Goal: Information Seeking & Learning: Check status

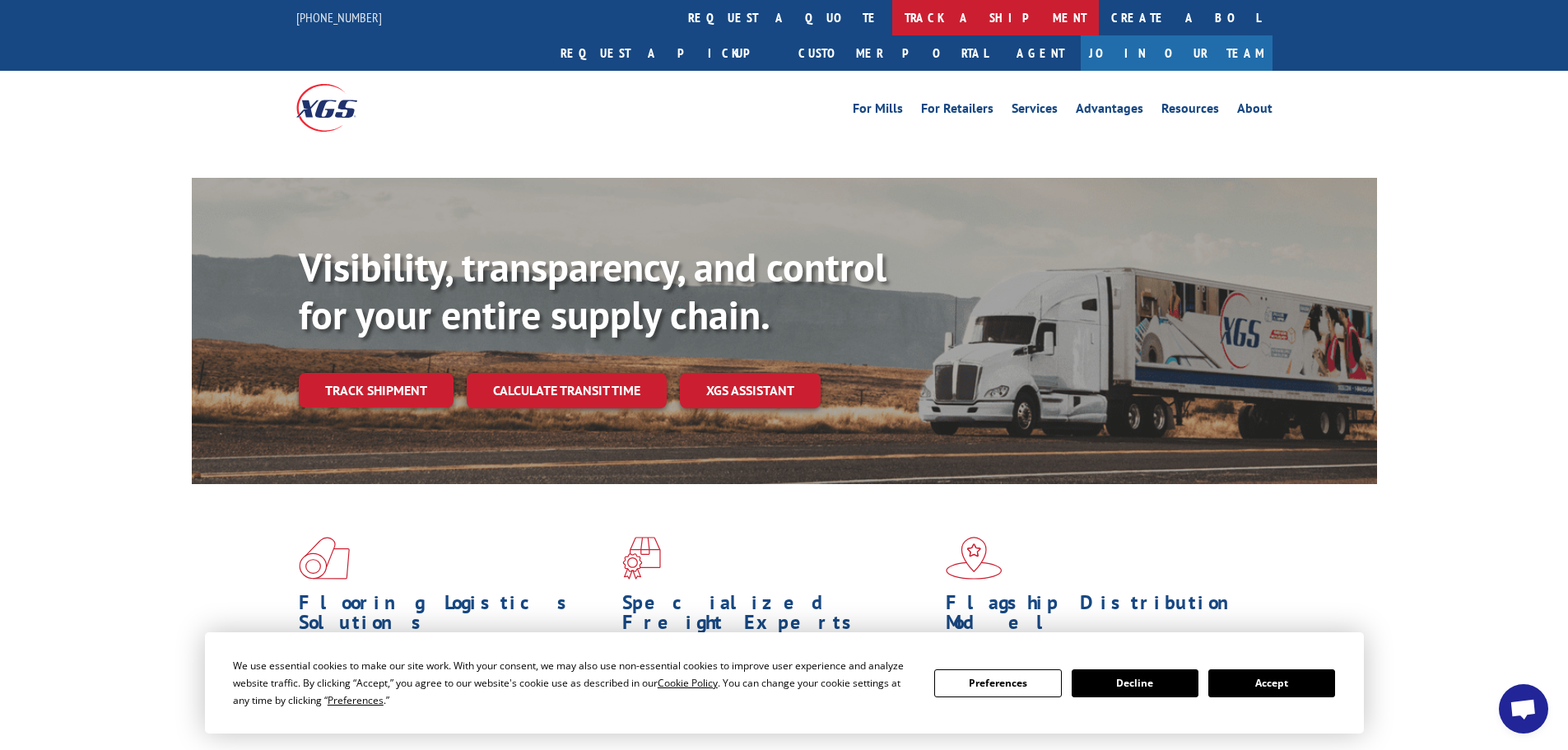
click at [892, 14] on link "track a shipment" at bounding box center [995, 18] width 206 height 36
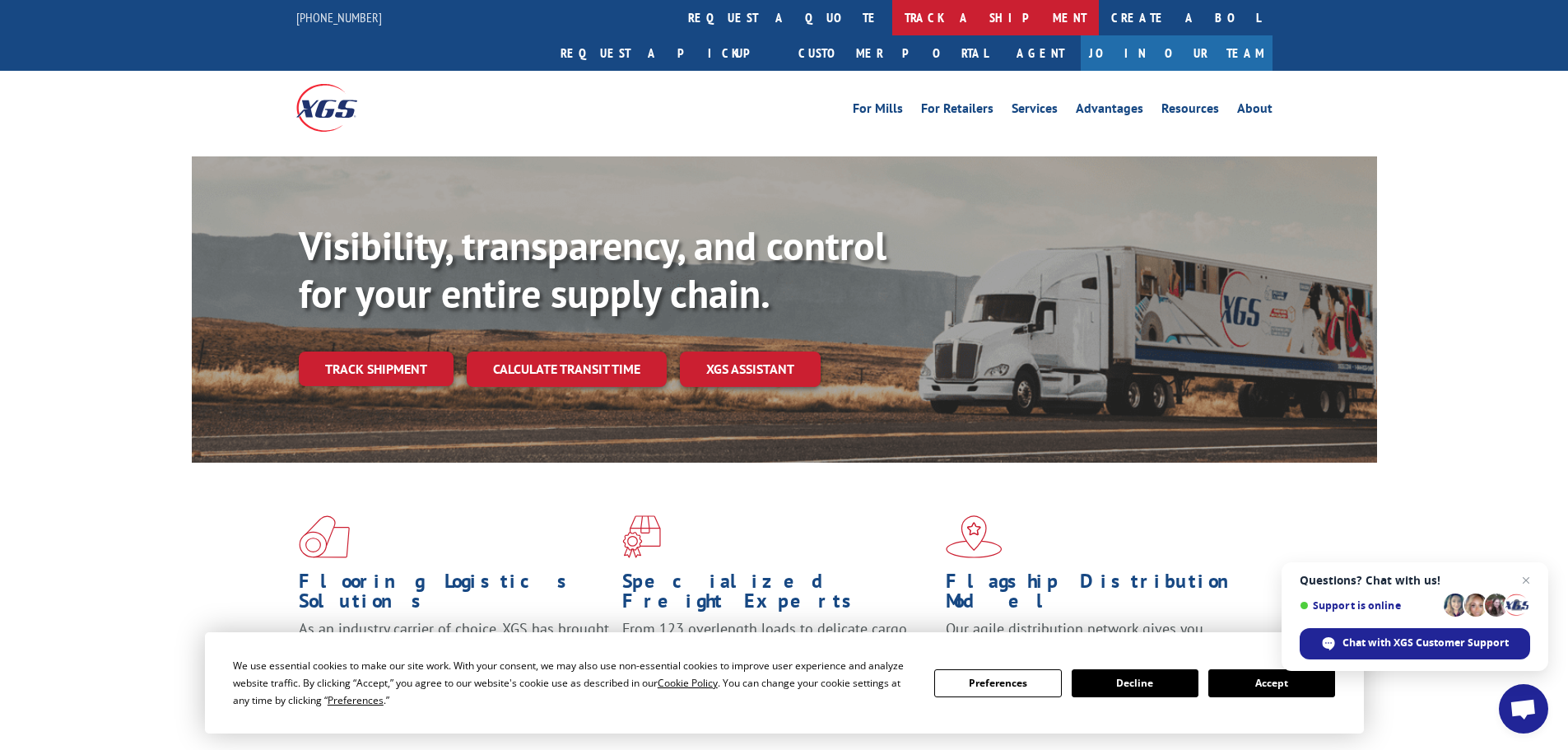
click at [892, 7] on link "track a shipment" at bounding box center [995, 18] width 206 height 36
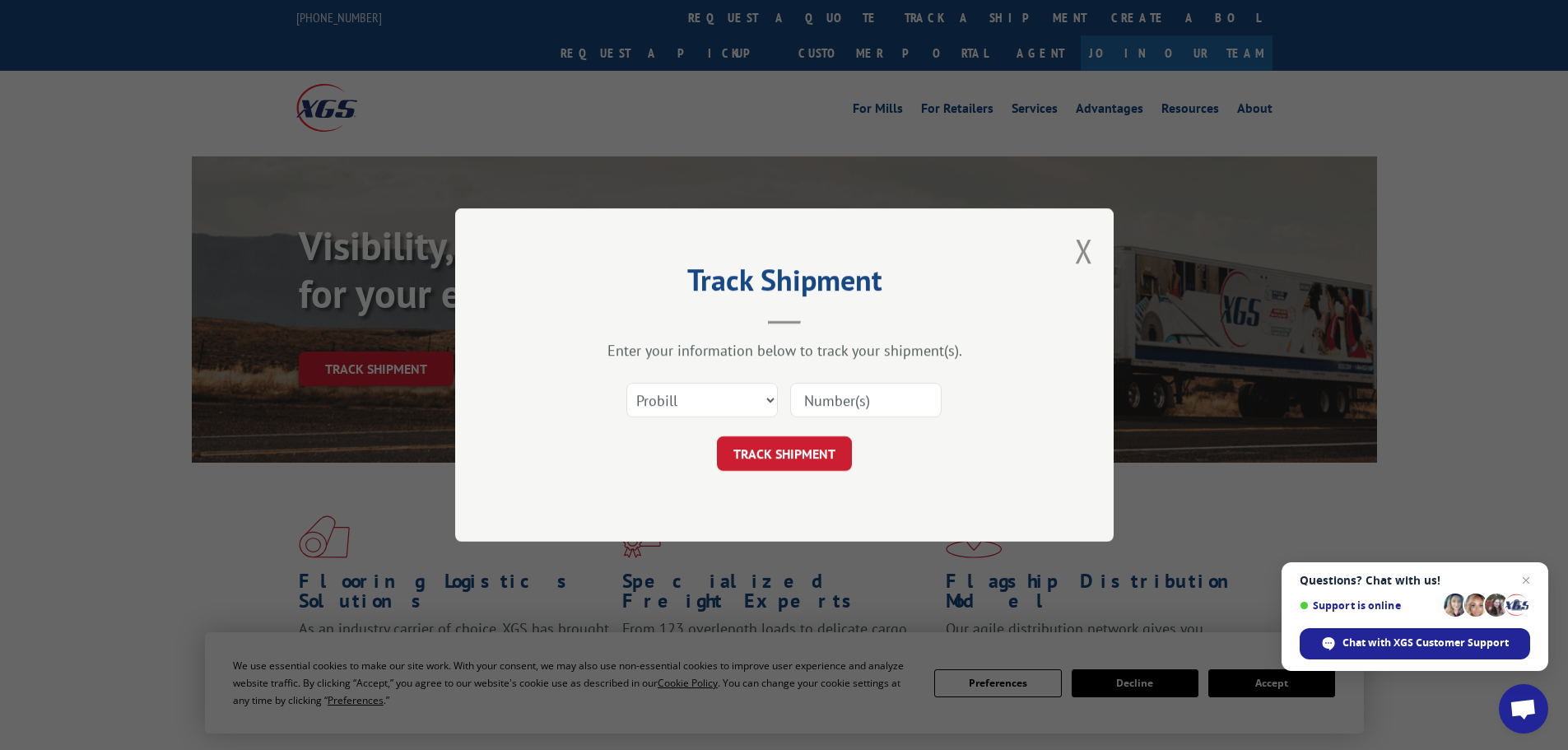
click at [850, 402] on input at bounding box center [866, 400] width 151 height 35
paste input "17229947"
type input "17229947"
click at [717, 437] on button "TRACK SHIPMENT" at bounding box center [784, 454] width 135 height 35
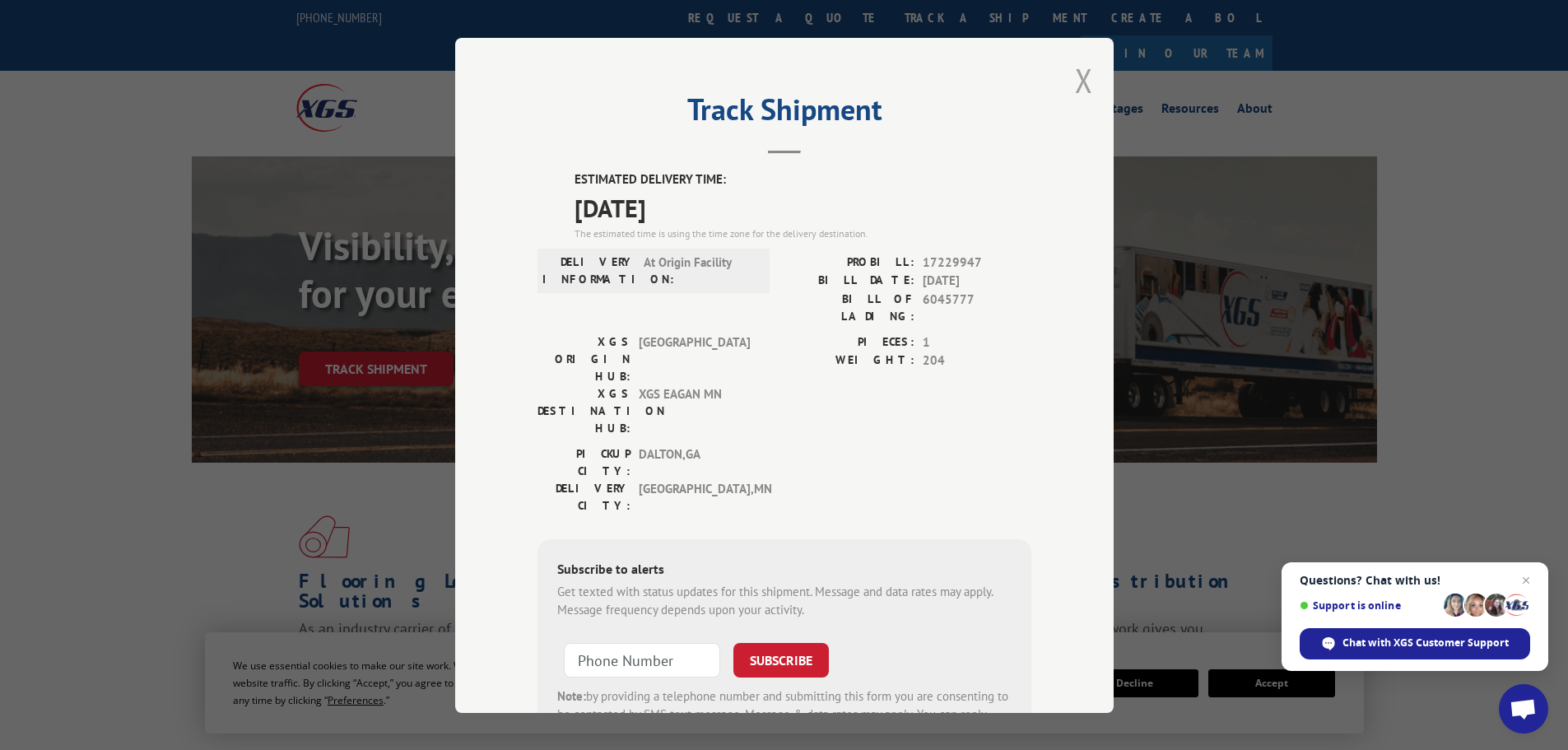
click at [1082, 87] on button "Close modal" at bounding box center [1083, 80] width 18 height 43
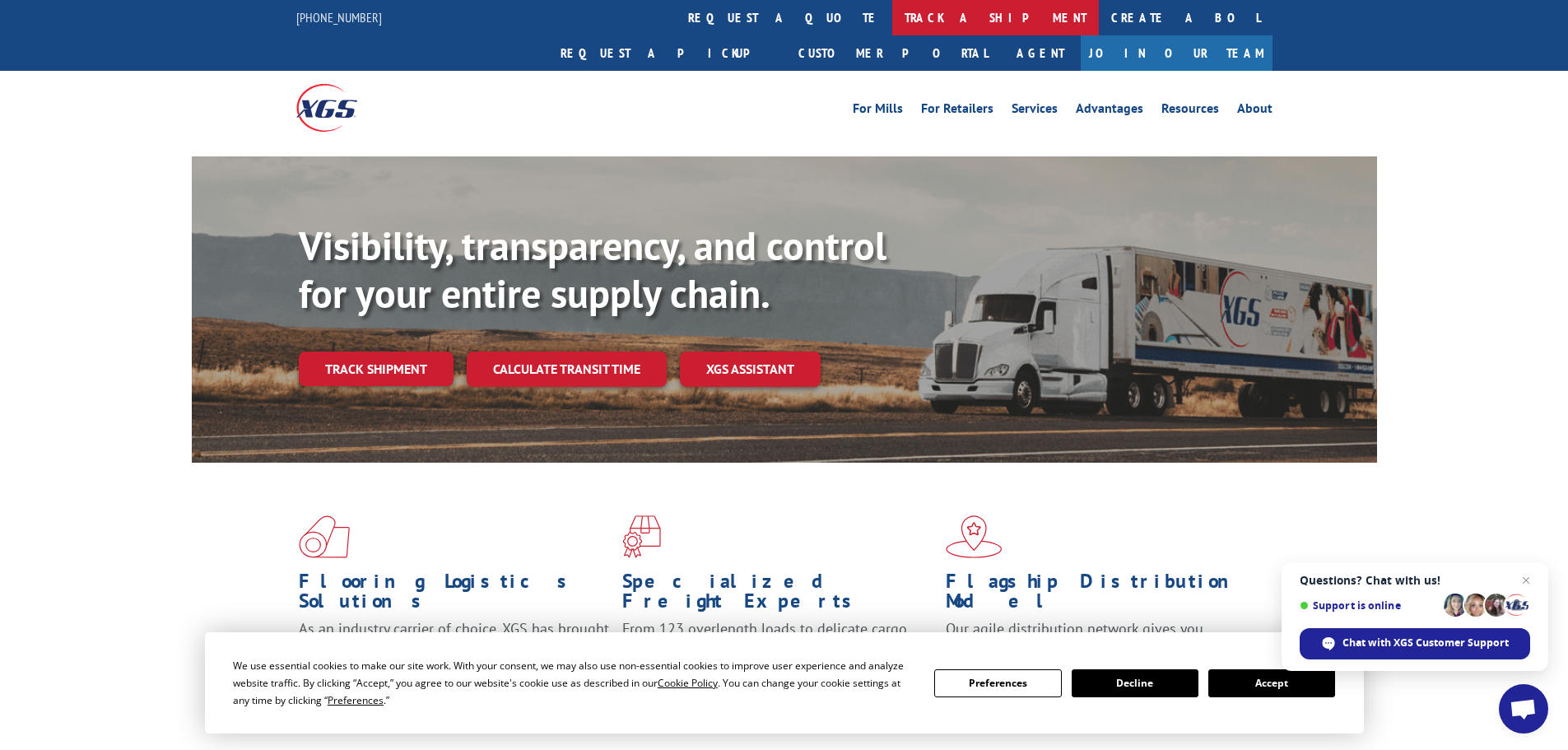
click at [892, 16] on link "track a shipment" at bounding box center [995, 18] width 206 height 36
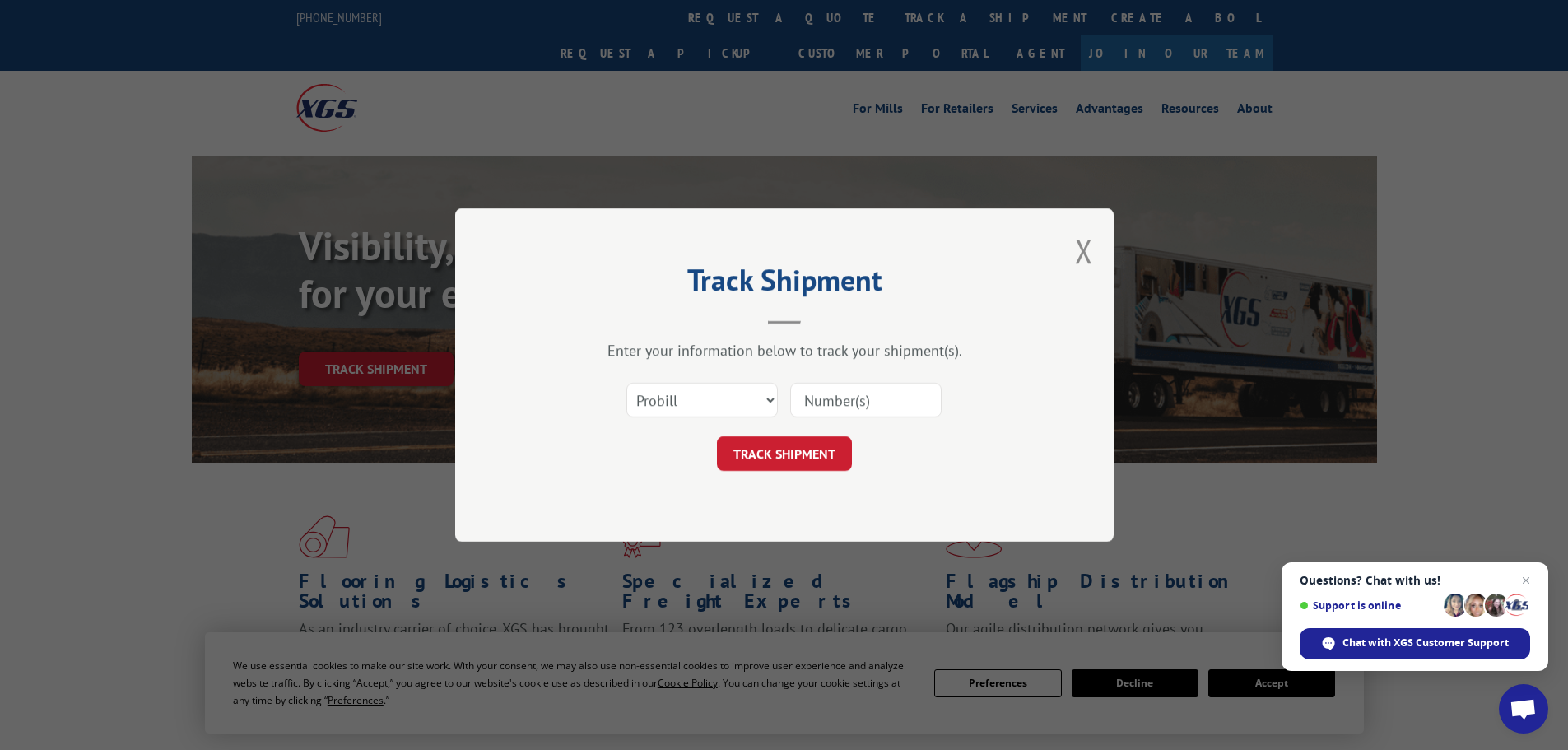
click at [840, 392] on input at bounding box center [866, 400] width 151 height 35
paste input "17229947"
type input "17229947"
click button "TRACK SHIPMENT" at bounding box center [784, 454] width 135 height 35
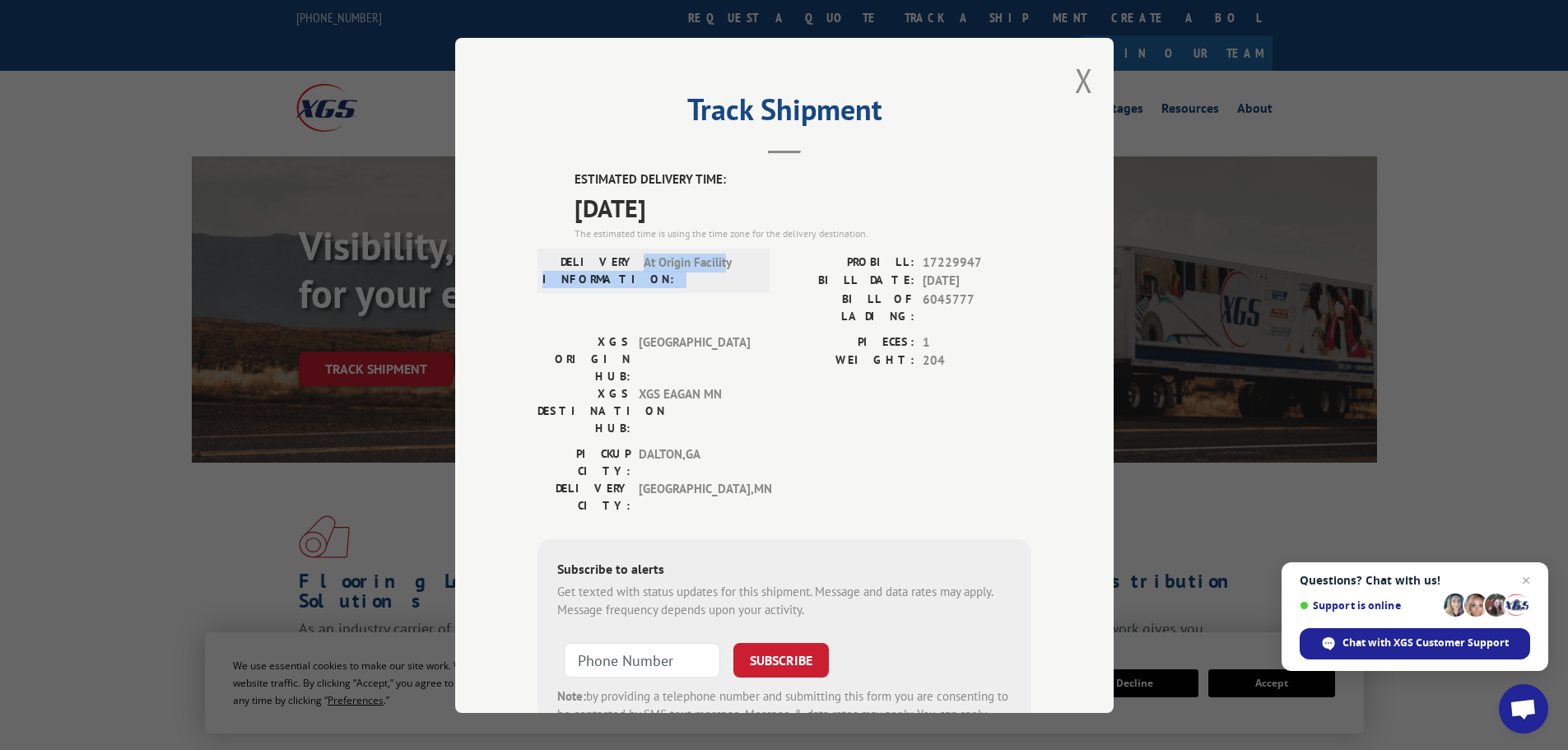
drag, startPoint x: 654, startPoint y: 265, endPoint x: 719, endPoint y: 269, distance: 65.1
click at [719, 269] on div "DELIVERY INFORMATION: At Origin Facility" at bounding box center [654, 270] width 222 height 35
click at [738, 277] on span "At Origin Facility" at bounding box center [699, 270] width 111 height 35
drag, startPoint x: 637, startPoint y: 263, endPoint x: 740, endPoint y: 270, distance: 103.2
click at [740, 270] on span "At Origin Facility" at bounding box center [699, 270] width 111 height 35
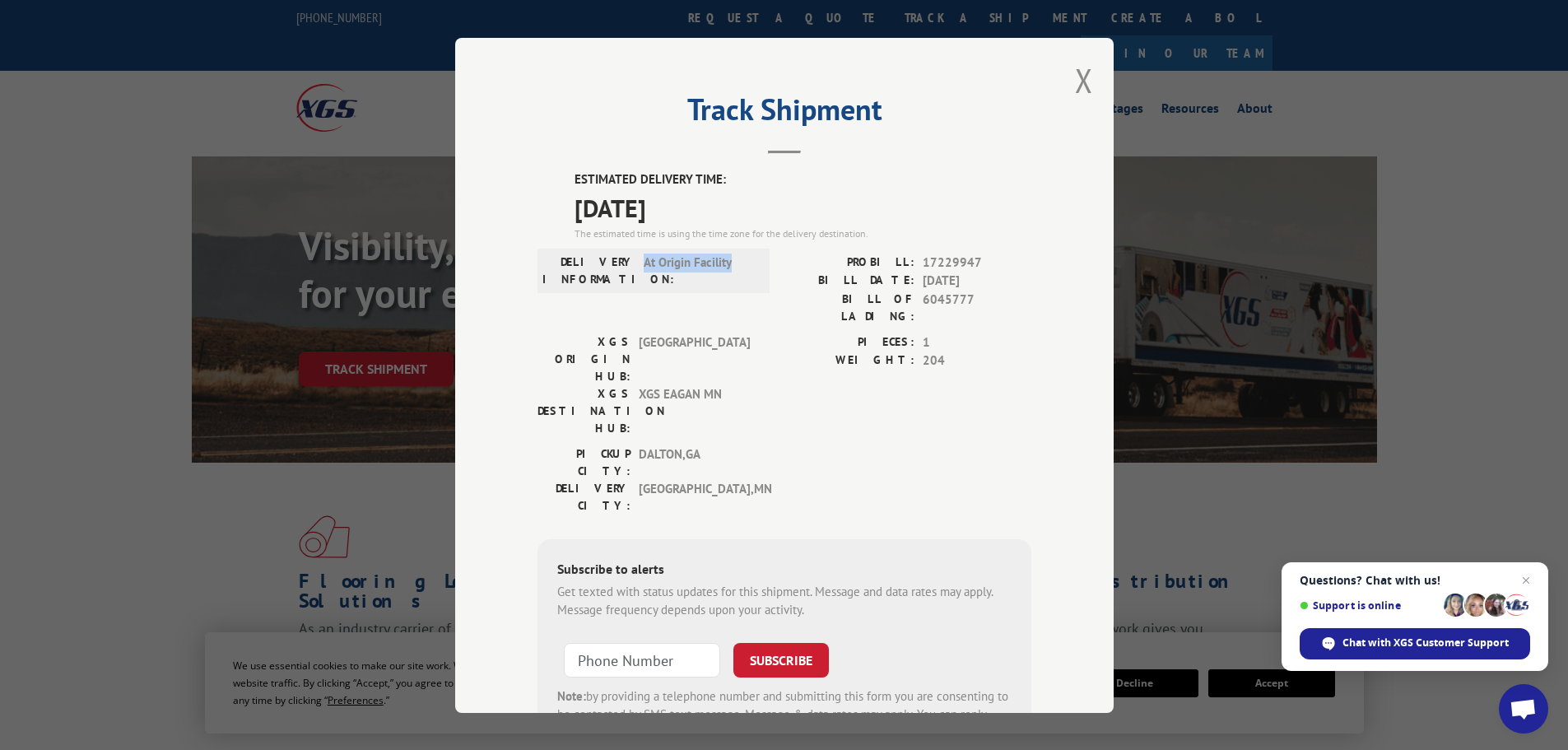
click at [696, 288] on div "DELIVERY INFORMATION: At Origin Facility" at bounding box center [653, 270] width 232 height 44
drag, startPoint x: 638, startPoint y: 263, endPoint x: 742, endPoint y: 267, distance: 104.1
click at [742, 267] on div "DELIVERY INFORMATION: At Origin Facility" at bounding box center [654, 270] width 222 height 35
click at [735, 268] on span "At Origin Facility" at bounding box center [699, 270] width 111 height 35
drag, startPoint x: 637, startPoint y: 262, endPoint x: 738, endPoint y: 270, distance: 101.3
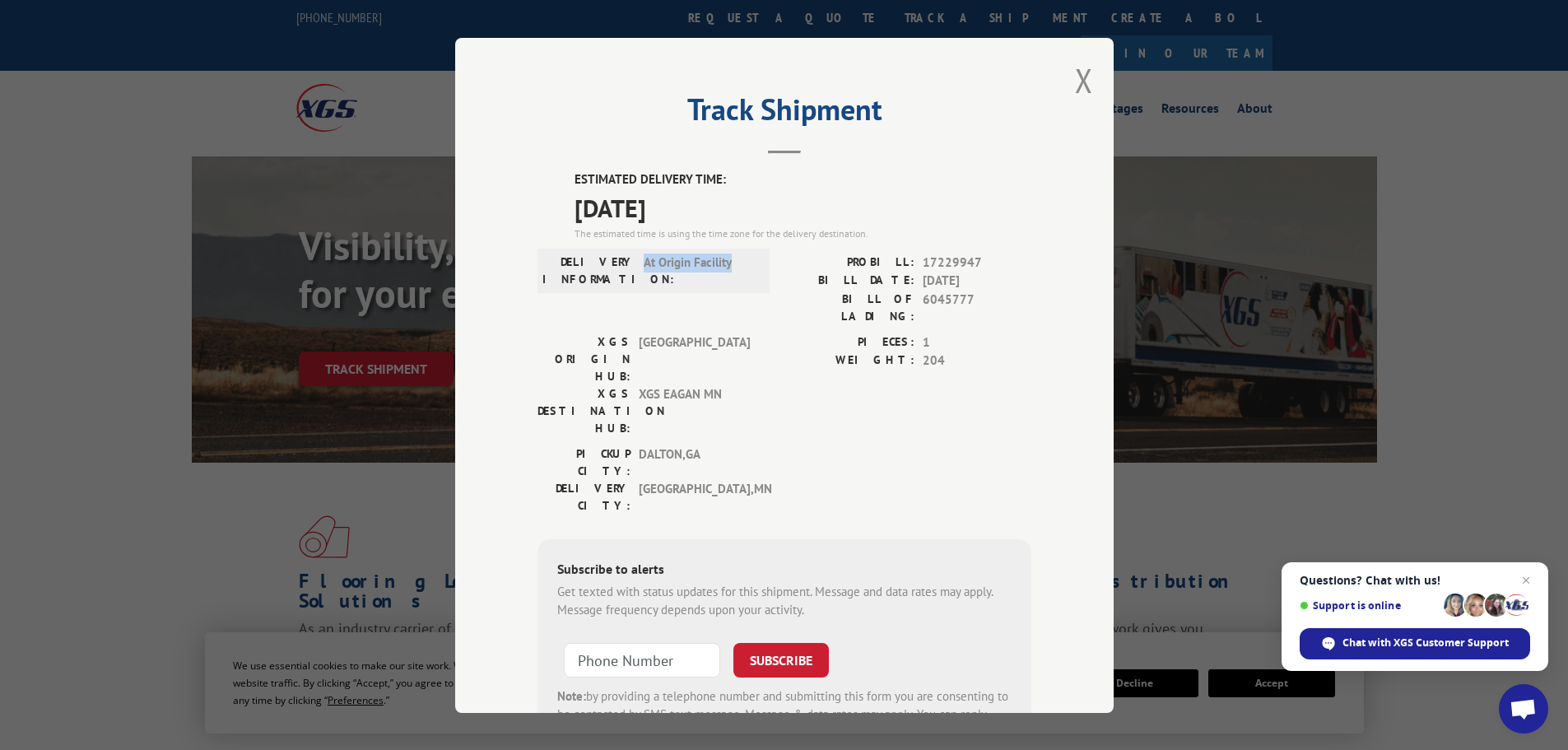
click at [738, 270] on span "At Origin Facility" at bounding box center [699, 270] width 111 height 35
click at [744, 275] on span "At Origin Facility" at bounding box center [699, 270] width 111 height 35
click at [1075, 82] on button "Close modal" at bounding box center [1083, 80] width 18 height 43
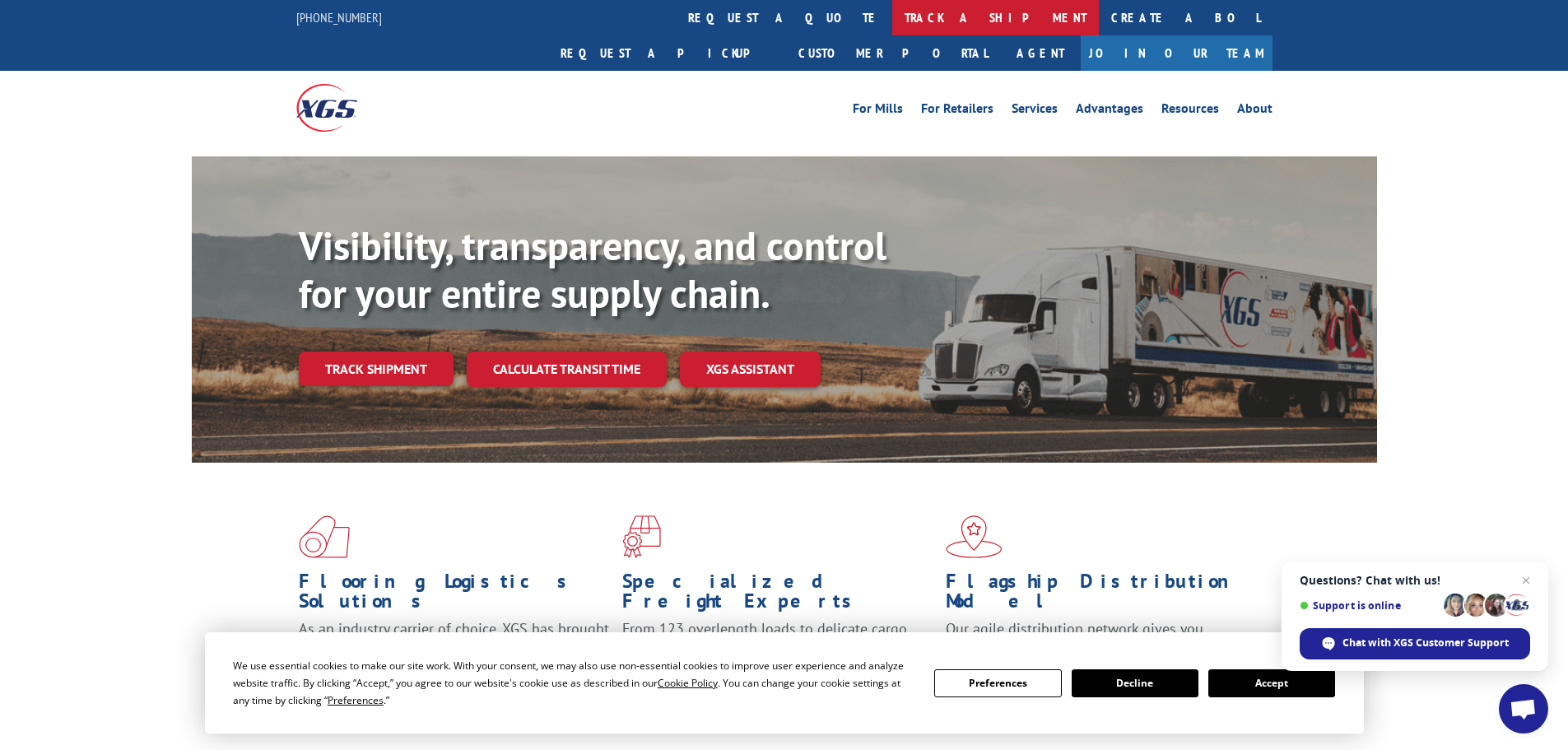
click at [892, 25] on link "track a shipment" at bounding box center [995, 18] width 206 height 36
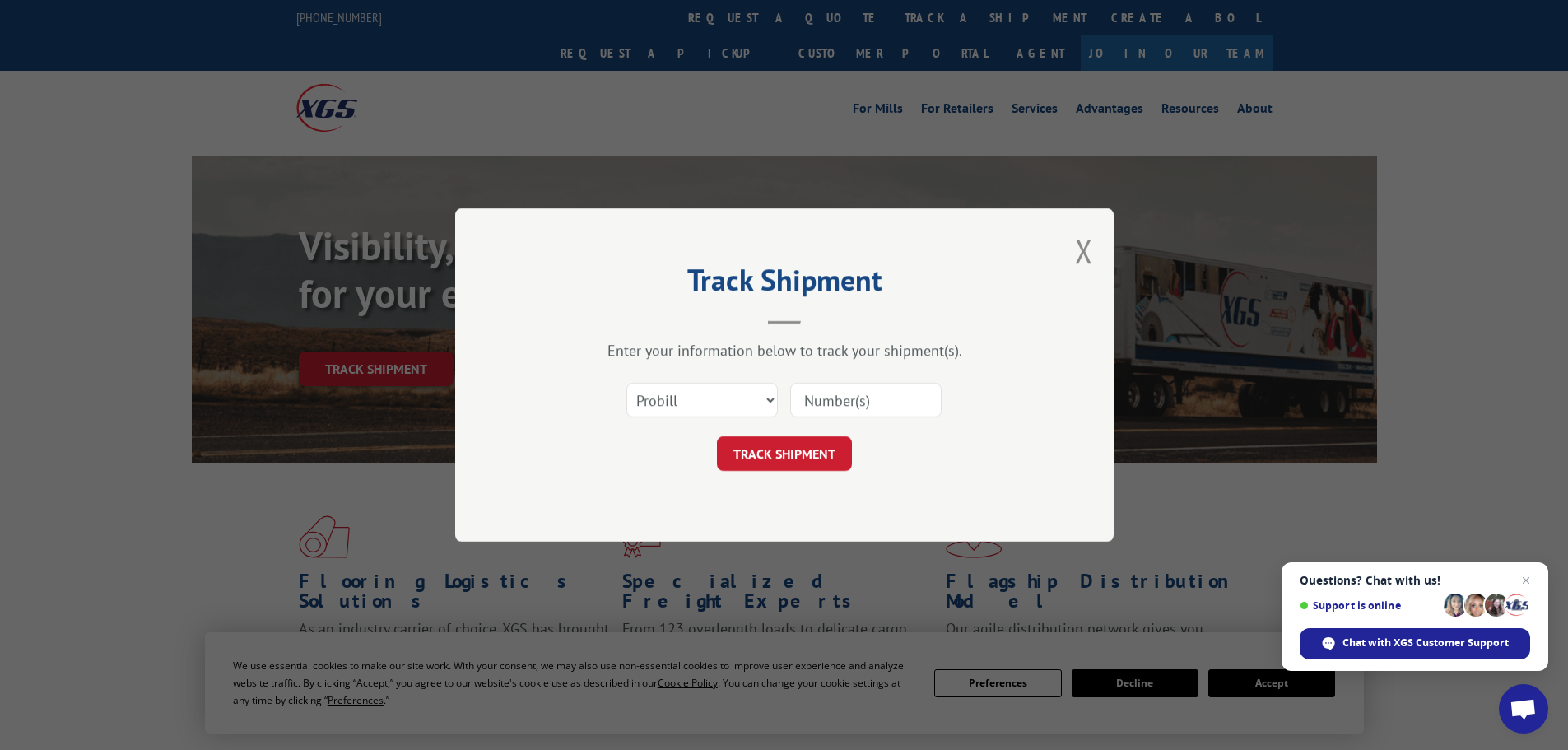
click at [882, 395] on input at bounding box center [866, 400] width 151 height 35
paste input "17229947"
type input "17229947"
click at [795, 447] on button "TRACK SHIPMENT" at bounding box center [784, 454] width 135 height 35
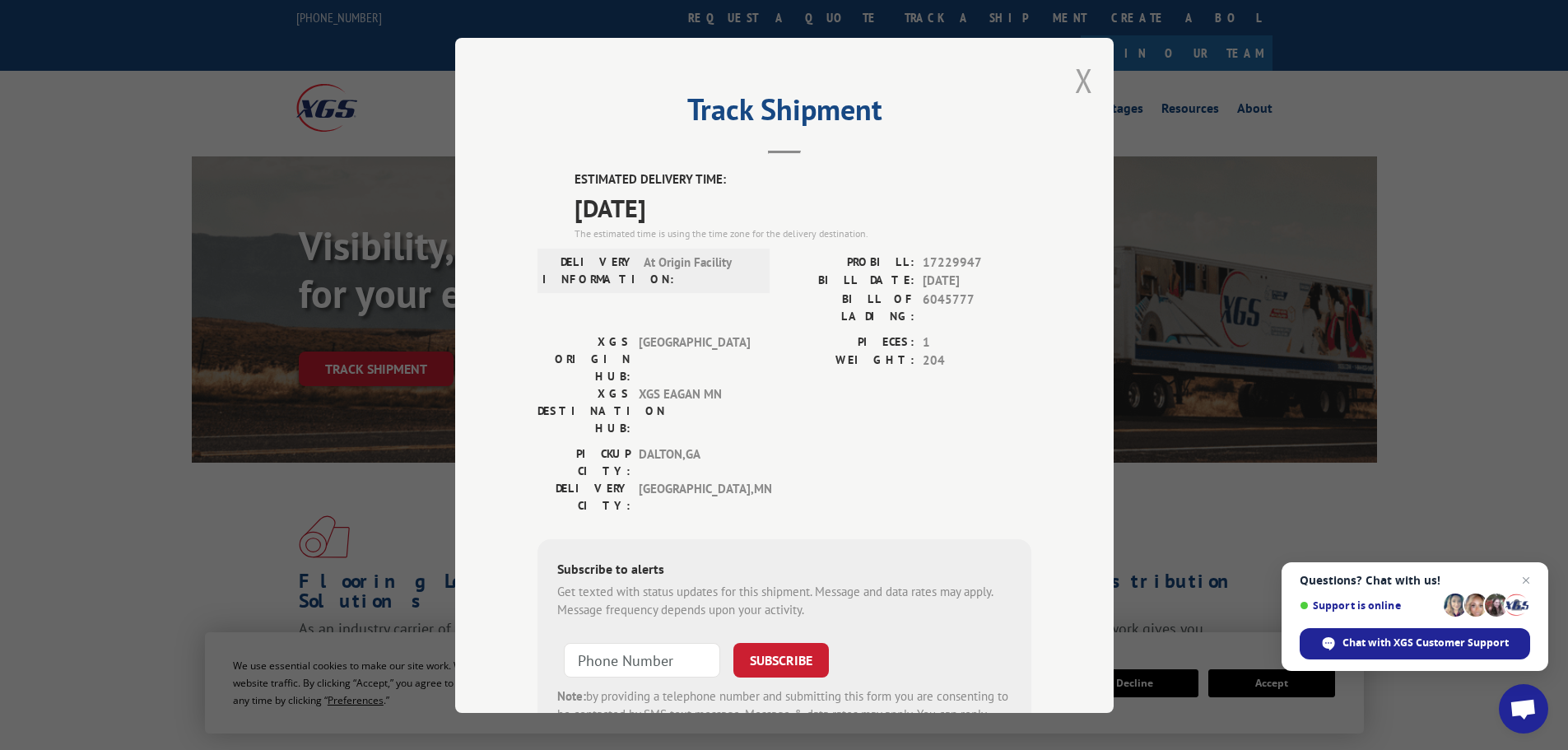
click at [1079, 85] on button "Close modal" at bounding box center [1083, 80] width 18 height 43
